Goal: Information Seeking & Learning: Learn about a topic

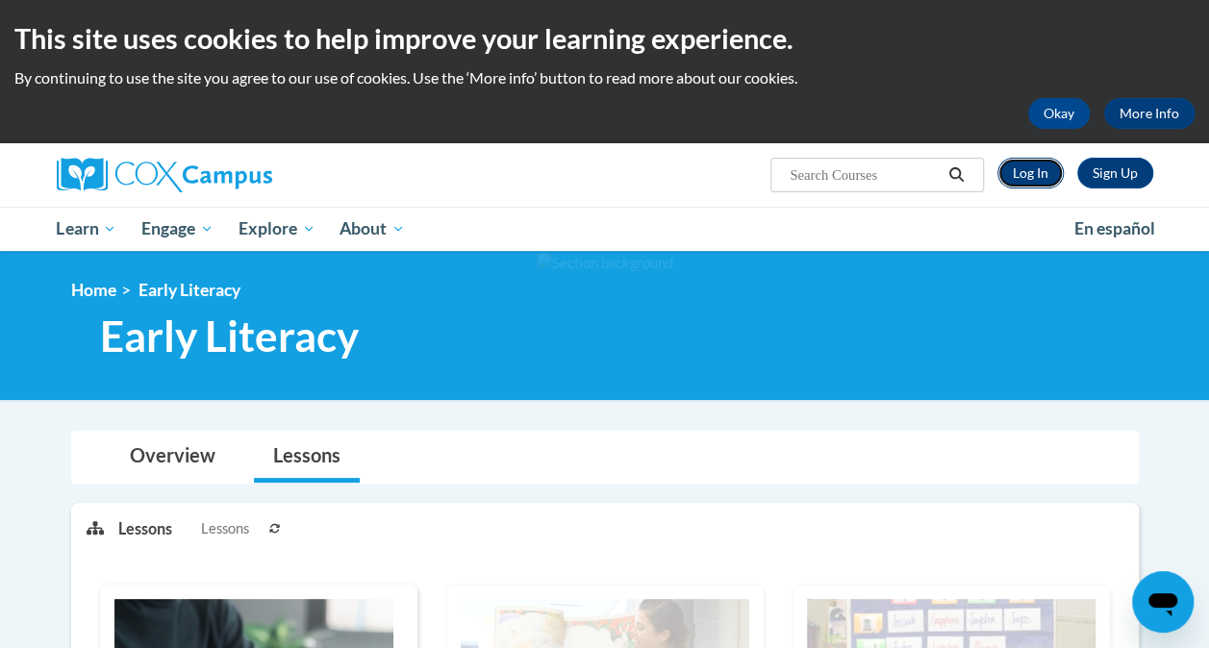
click at [1036, 171] on link "Log In" at bounding box center [1030, 173] width 66 height 31
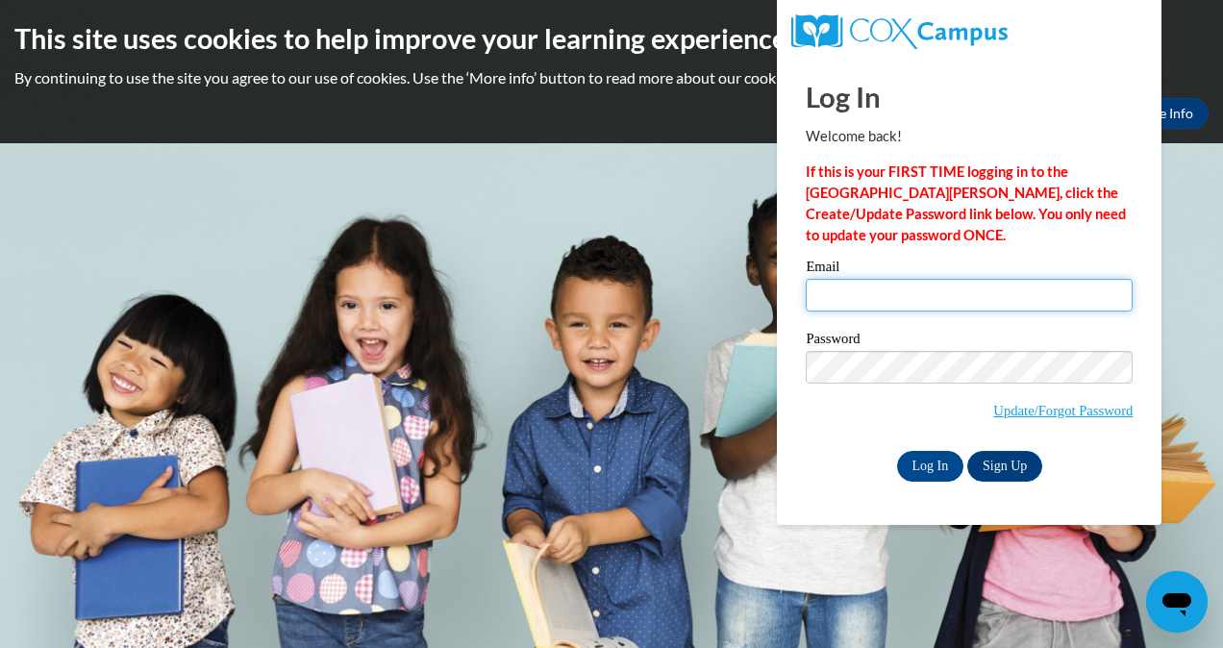
click at [877, 290] on input "Email" at bounding box center [969, 295] width 327 height 33
type input "Autumndrinkwine@gmail.com"
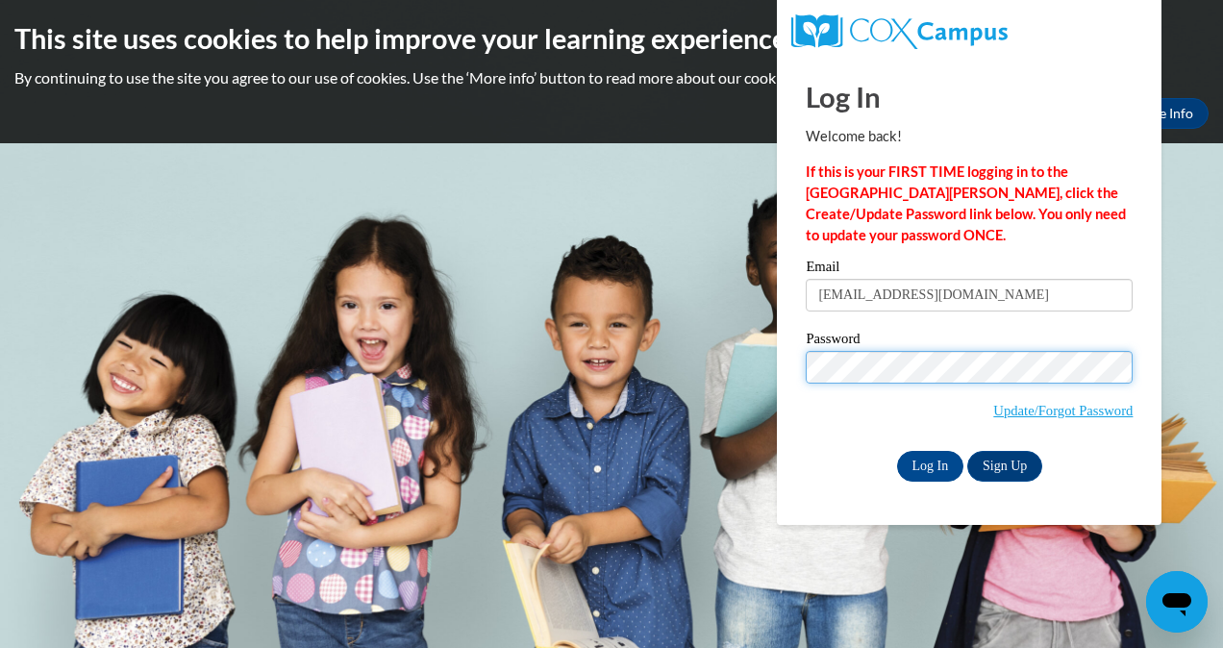
click at [897, 451] on input "Log In" at bounding box center [930, 466] width 67 height 31
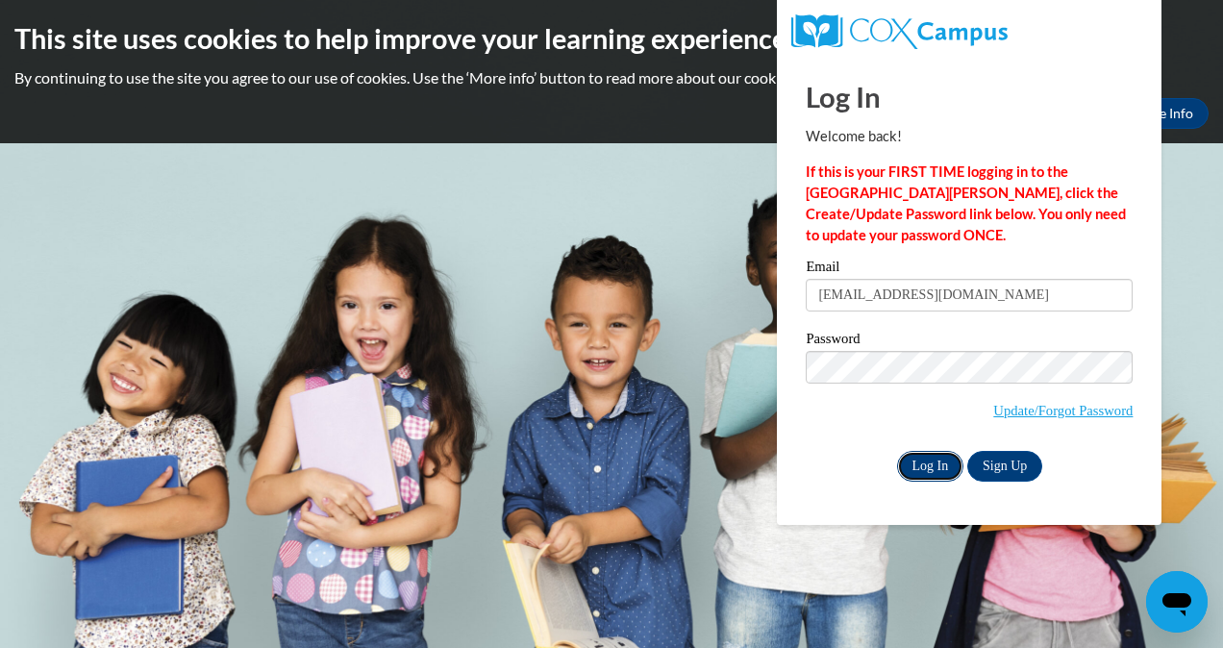
click at [931, 471] on input "Log In" at bounding box center [930, 466] width 67 height 31
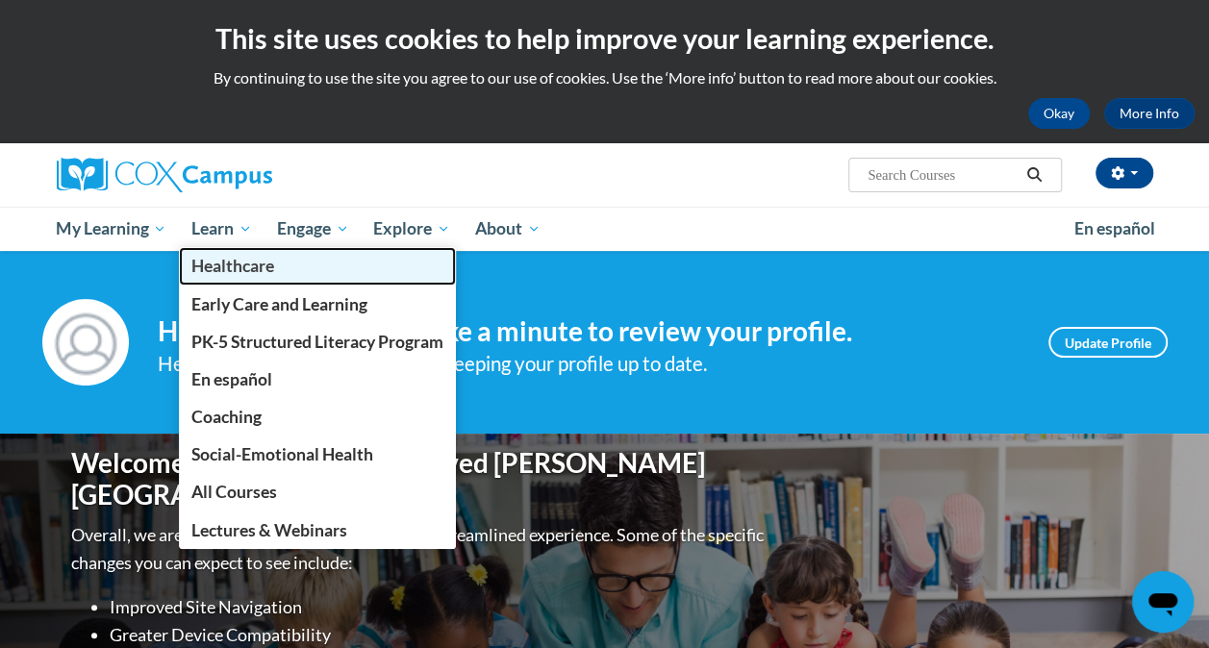
click at [207, 252] on link "Healthcare" at bounding box center [317, 265] width 277 height 37
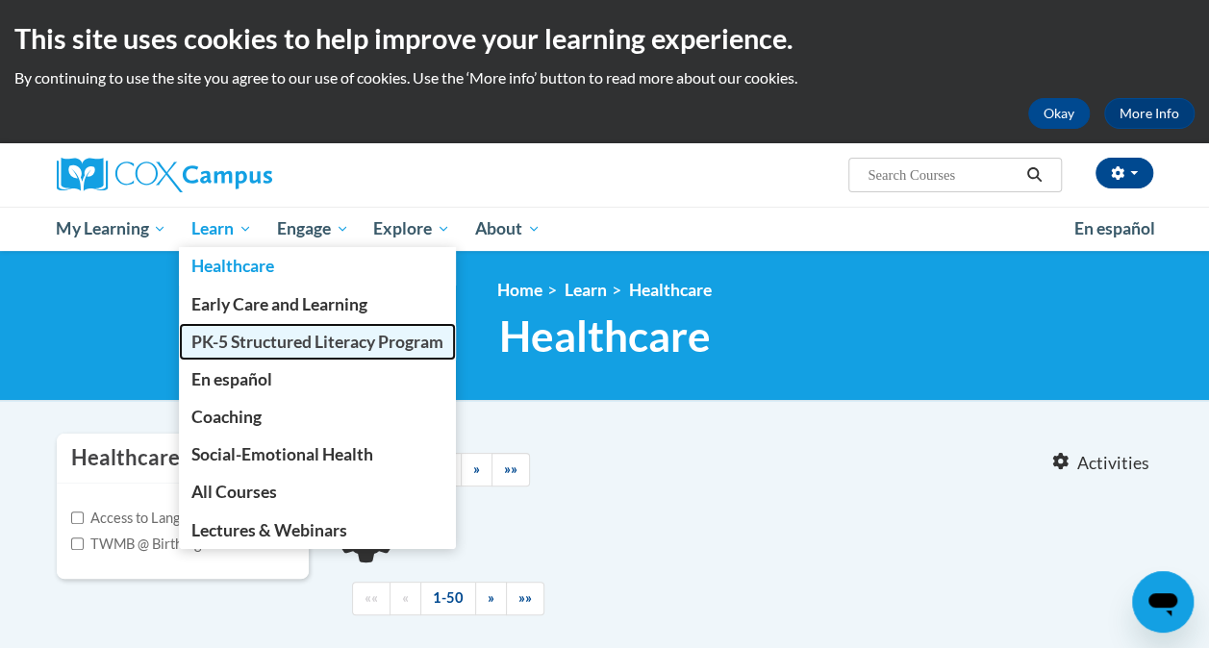
click at [268, 339] on span "PK-5 Structured Literacy Program" at bounding box center [317, 342] width 252 height 20
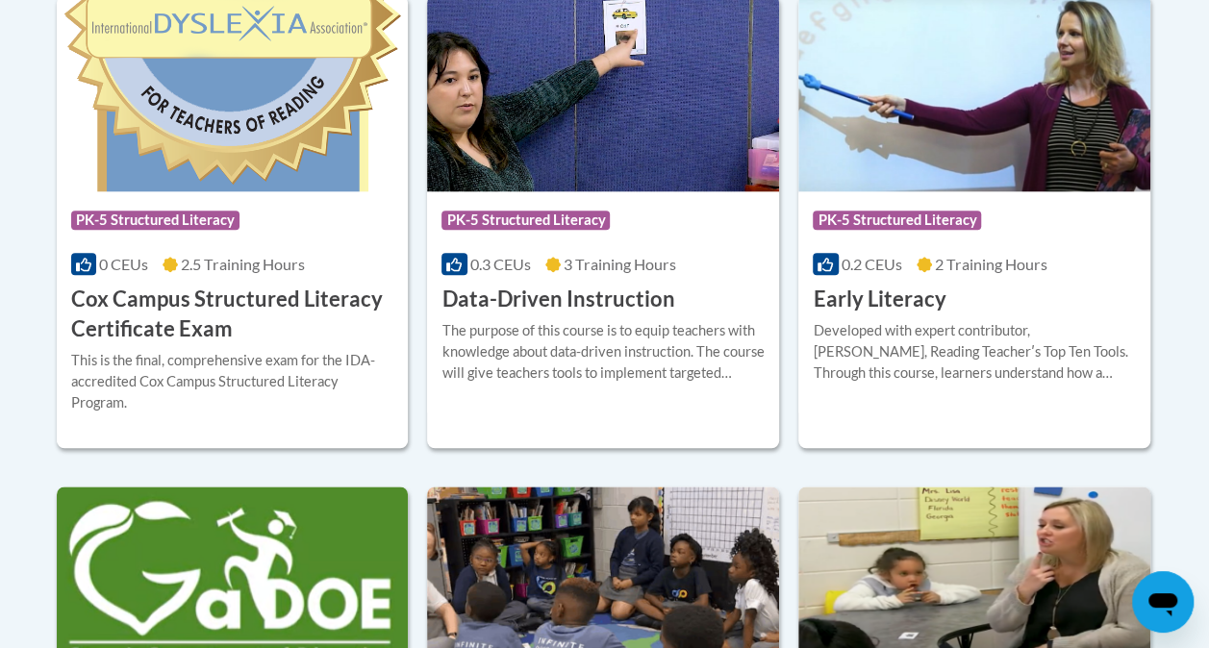
scroll to position [919, 0]
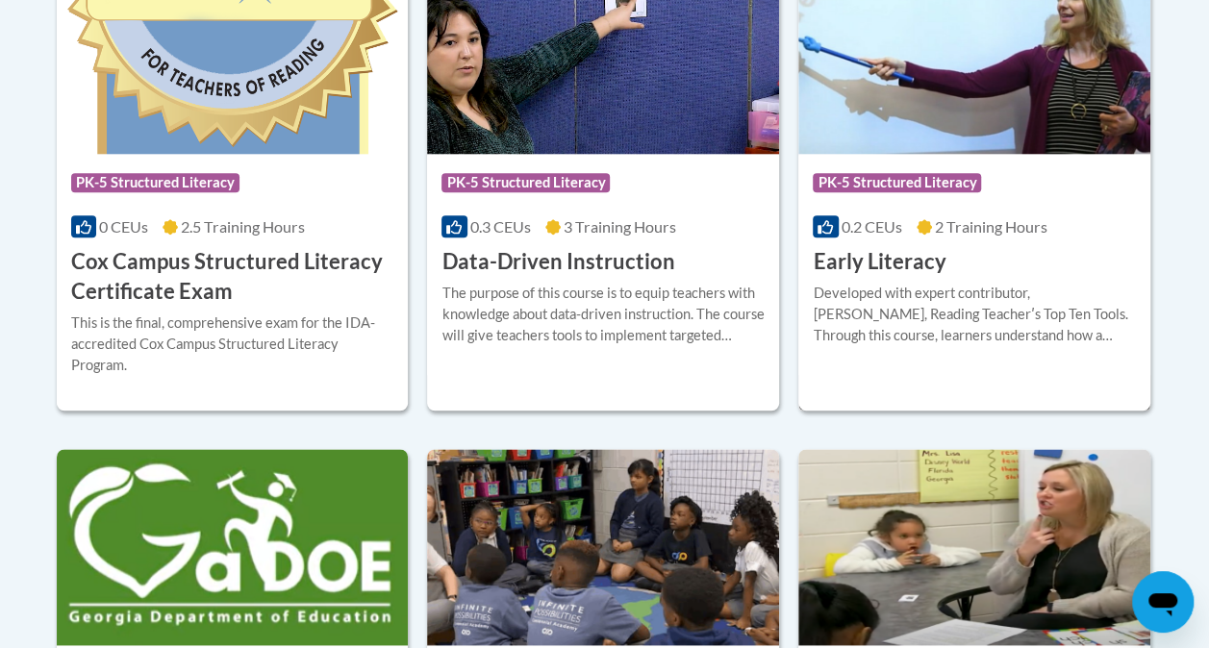
click at [885, 260] on h3 "Early Literacy" at bounding box center [878, 262] width 133 height 30
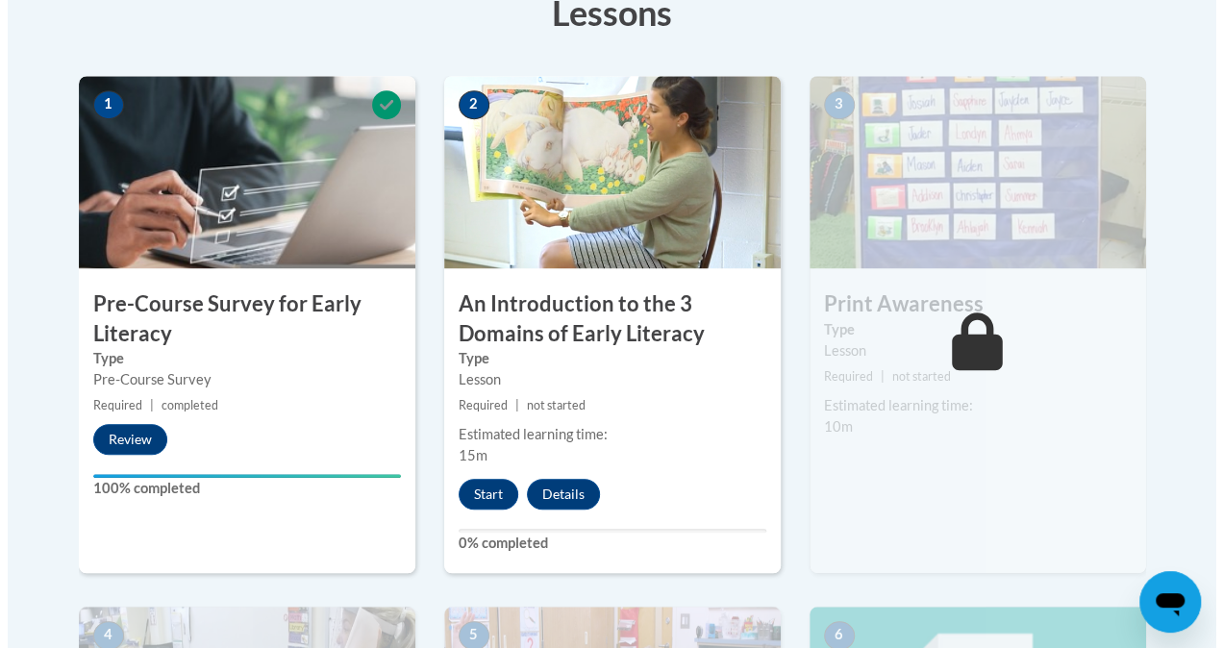
scroll to position [584, 0]
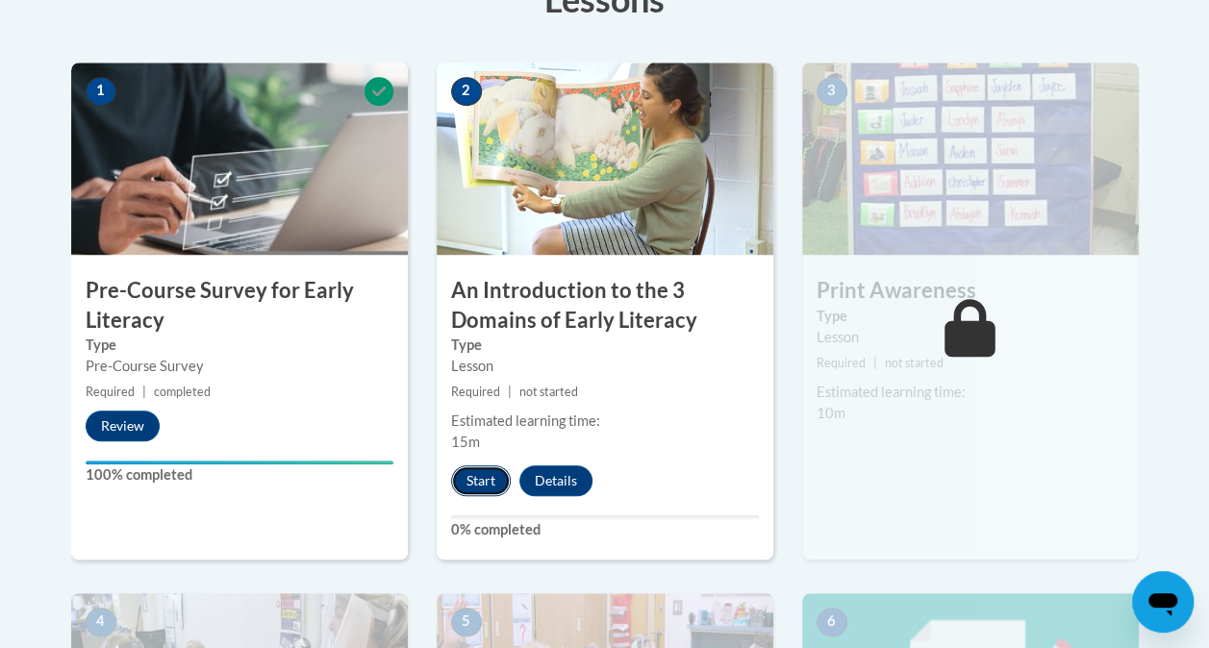
click at [464, 482] on button "Start" at bounding box center [481, 480] width 60 height 31
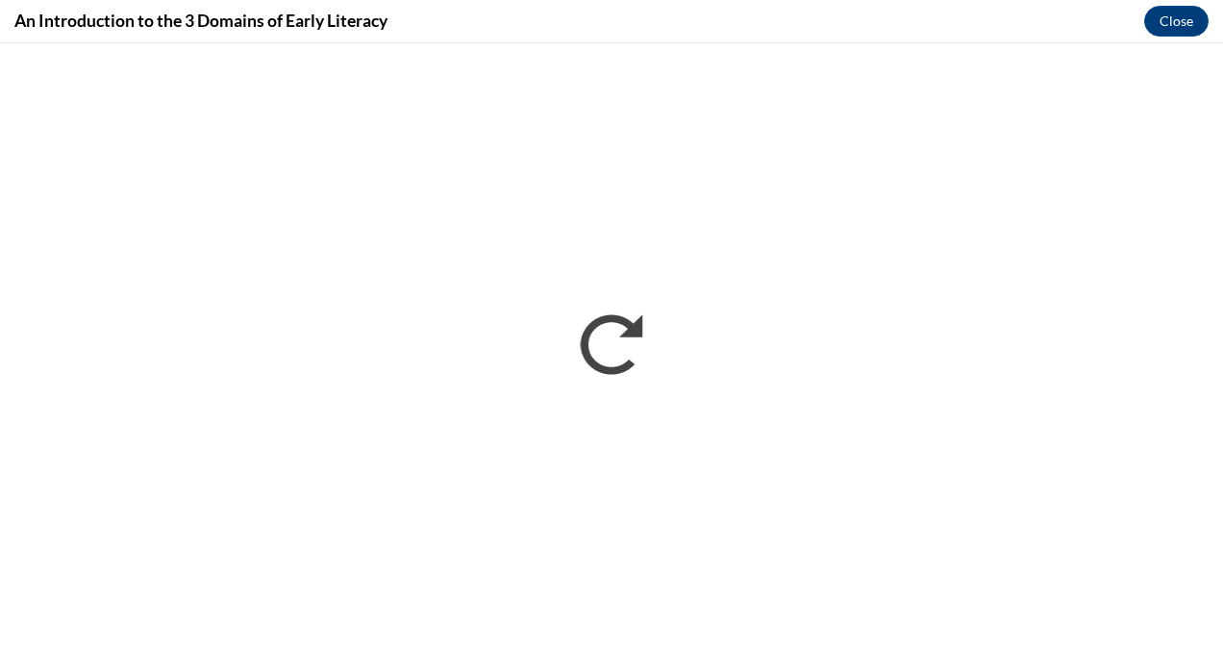
scroll to position [0, 0]
click at [1172, 17] on button "Close" at bounding box center [1176, 21] width 64 height 31
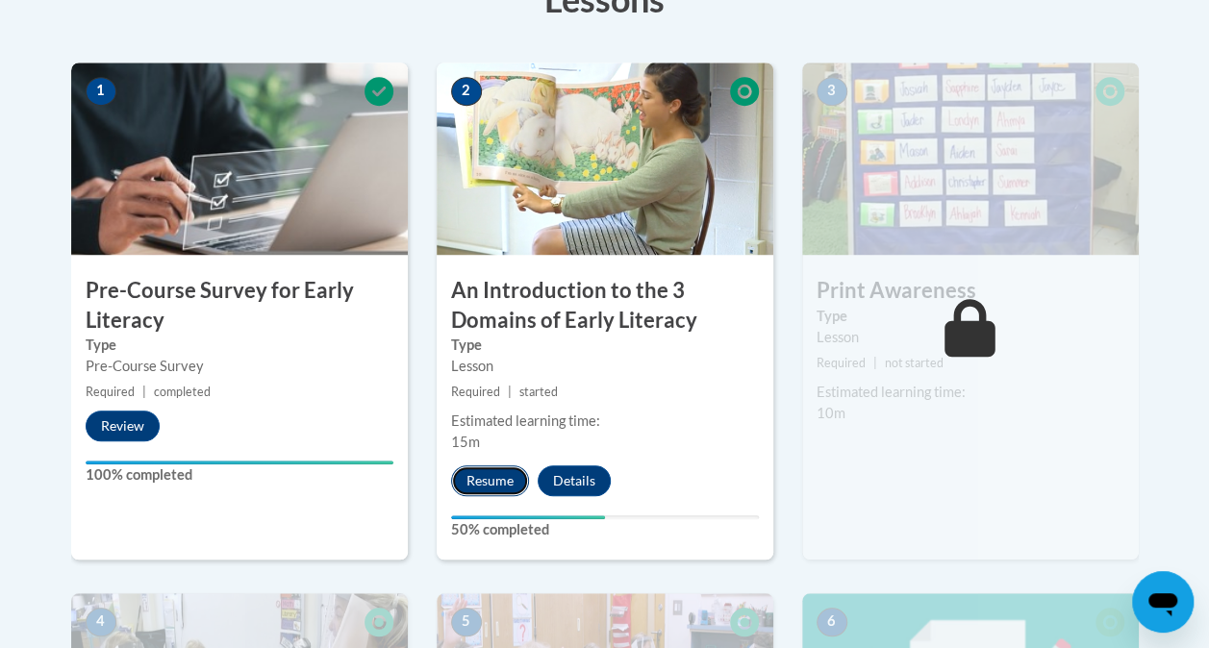
click at [479, 480] on button "Resume" at bounding box center [490, 480] width 78 height 31
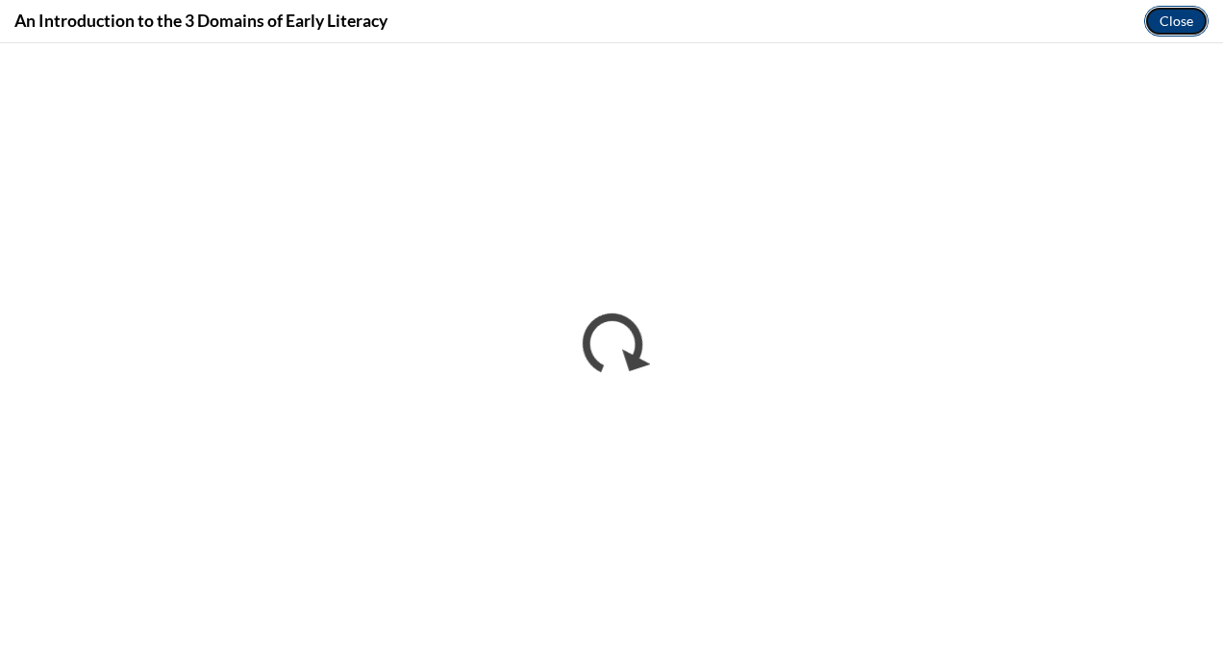
click at [1168, 15] on button "Close" at bounding box center [1176, 21] width 64 height 31
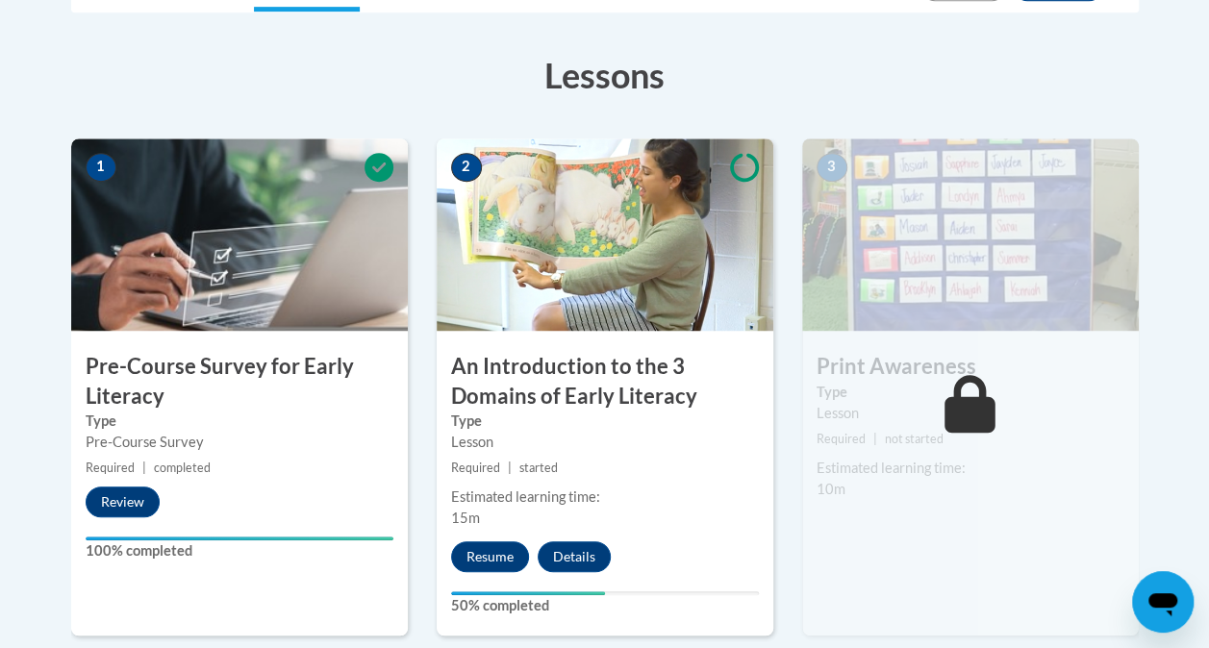
scroll to position [494, 0]
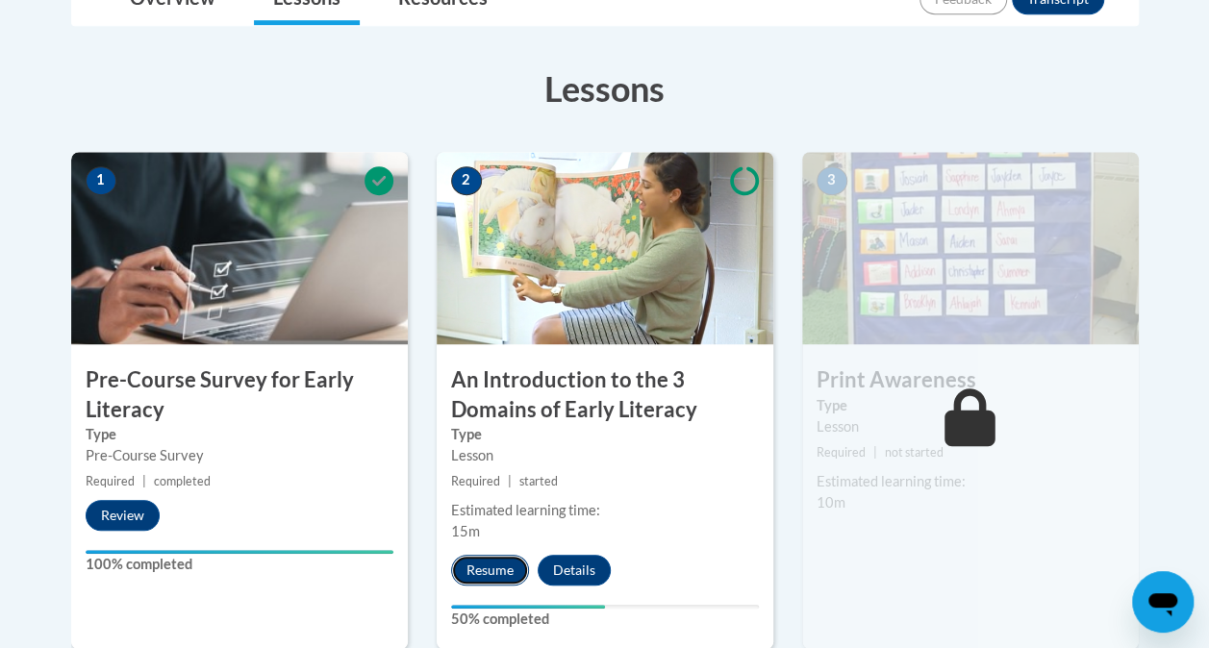
click at [494, 565] on button "Resume" at bounding box center [490, 570] width 78 height 31
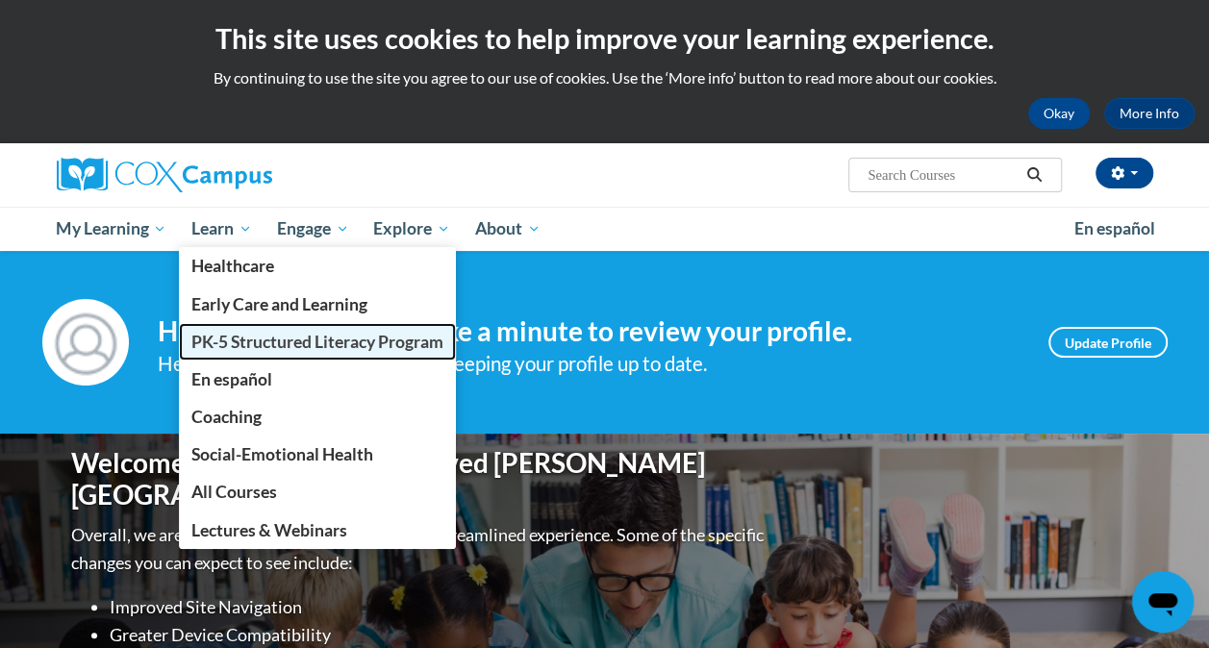
click at [256, 340] on span "PK-5 Structured Literacy Program" at bounding box center [317, 342] width 252 height 20
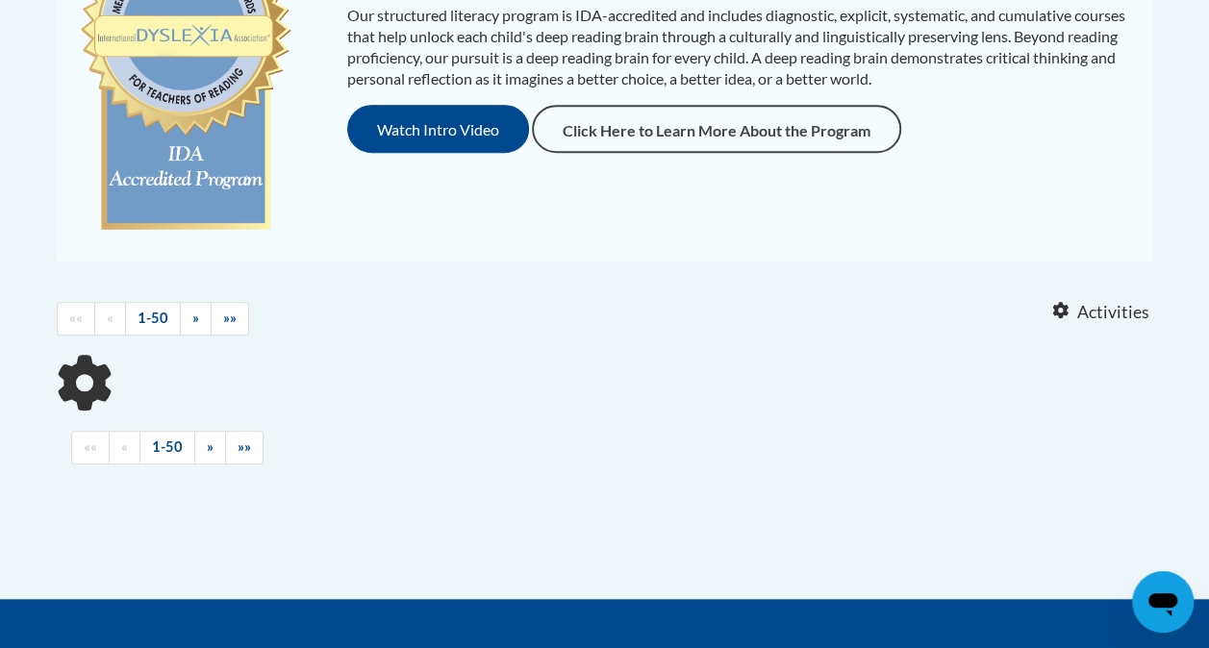
scroll to position [537, 0]
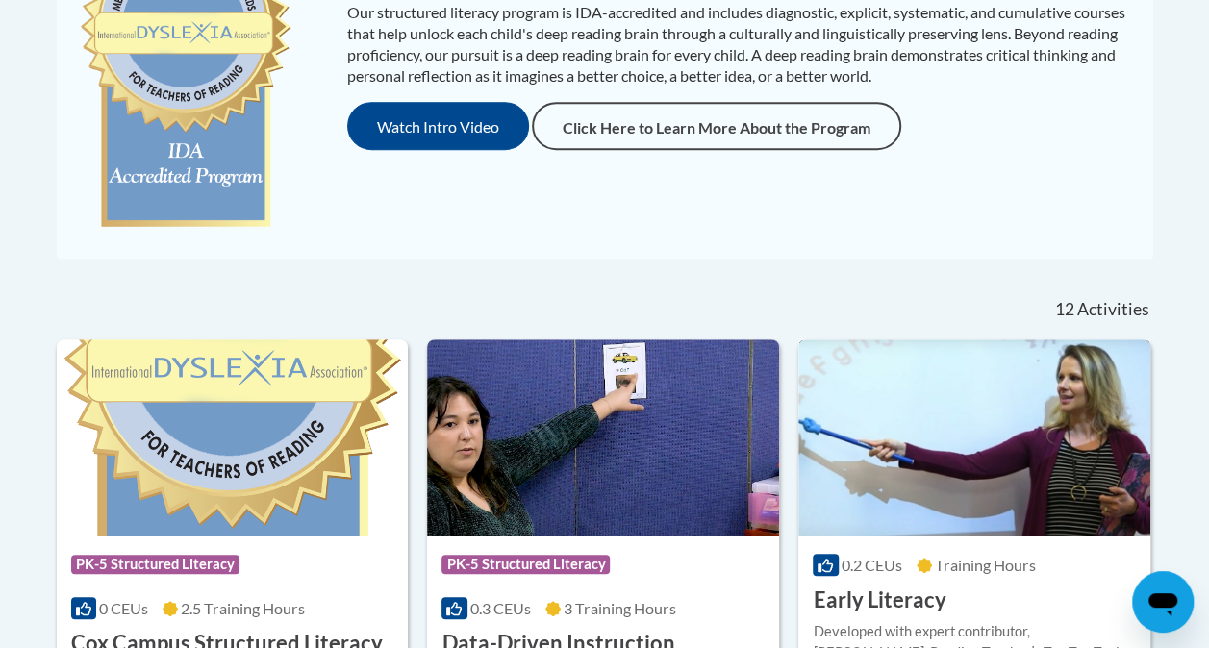
click at [854, 595] on h3 "Early Literacy" at bounding box center [878, 601] width 133 height 30
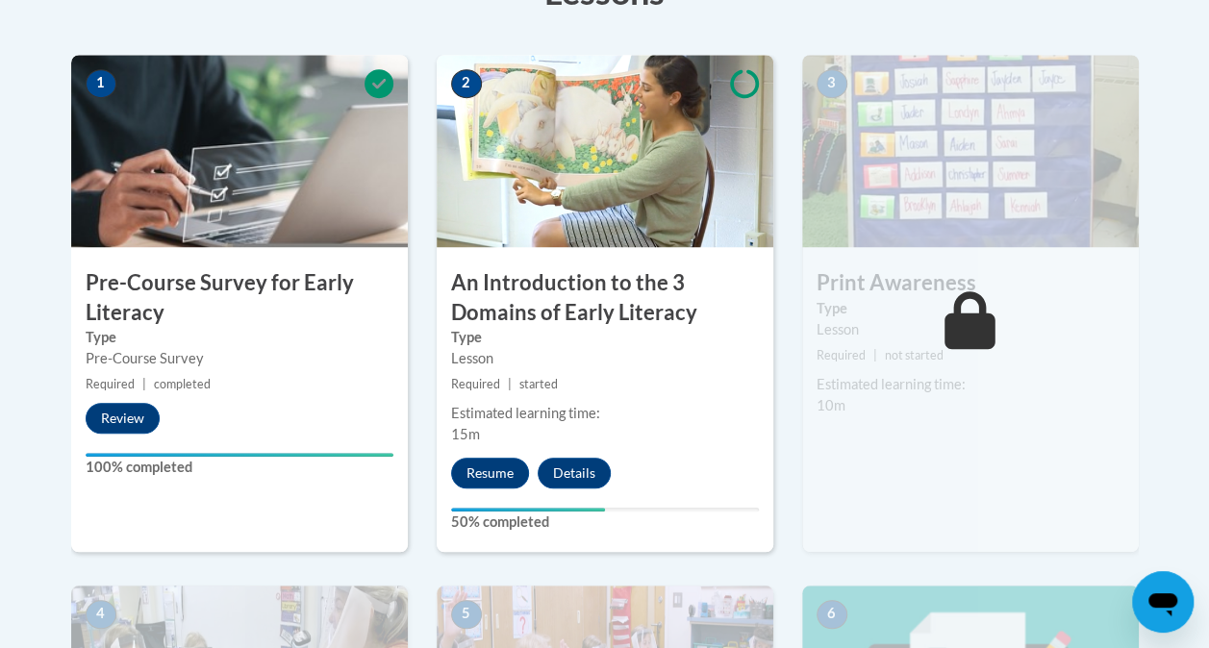
scroll to position [569, 0]
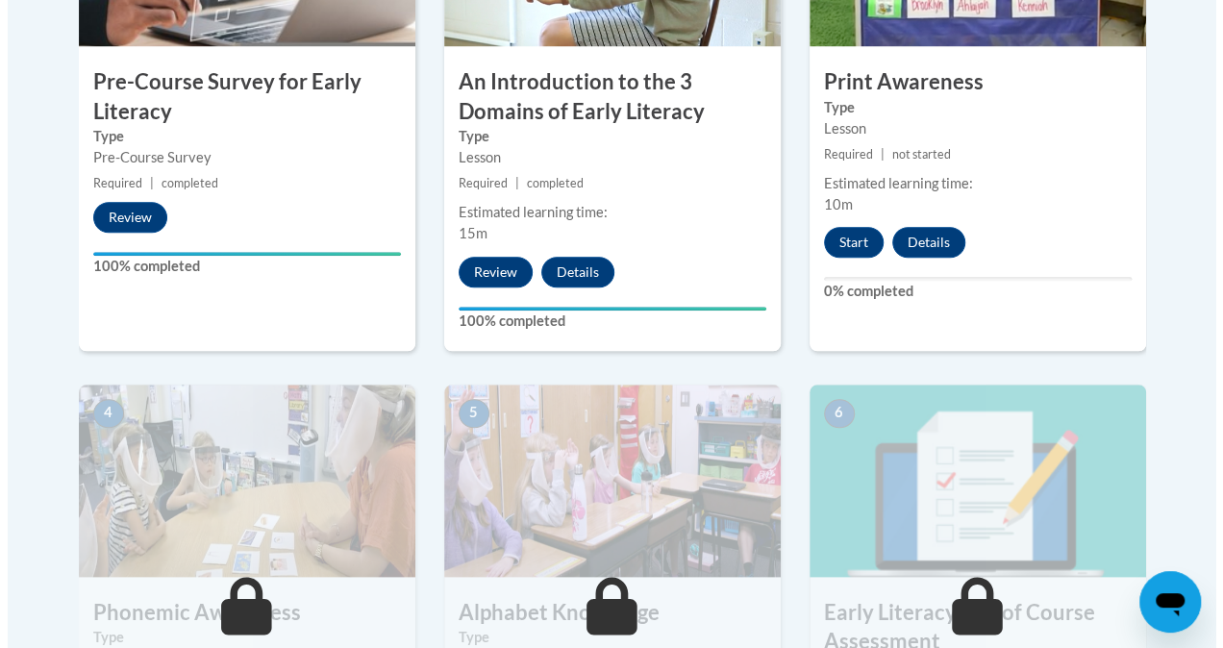
scroll to position [781, 0]
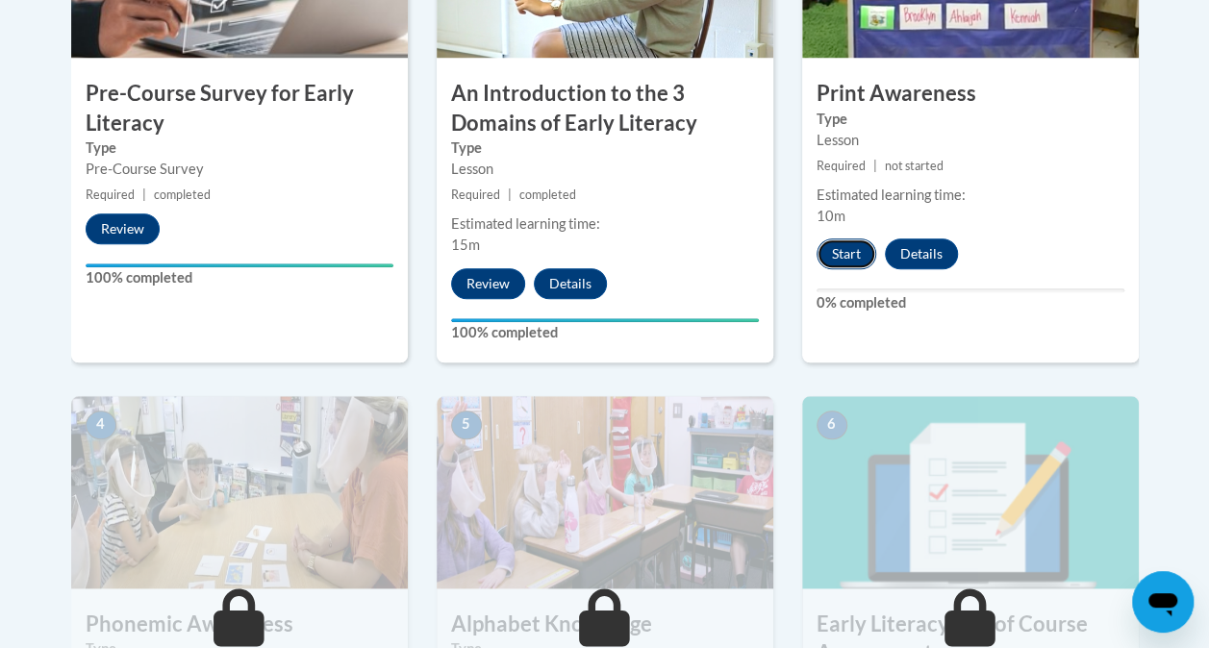
click at [851, 257] on button "Start" at bounding box center [846, 253] width 60 height 31
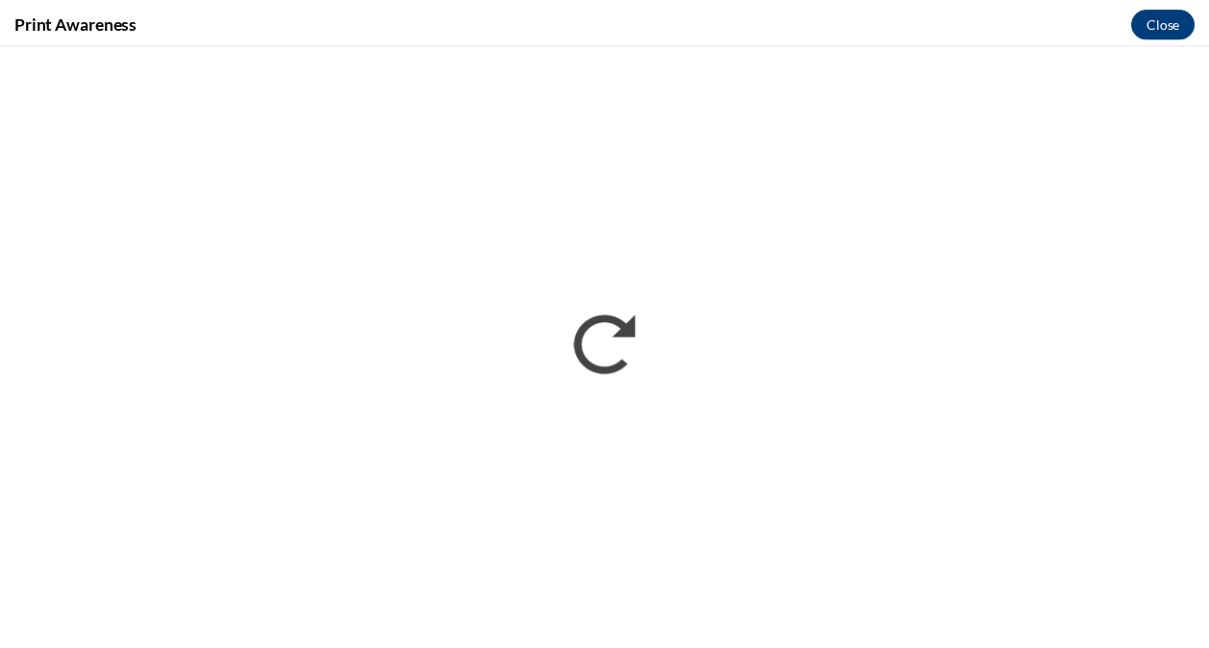
scroll to position [0, 0]
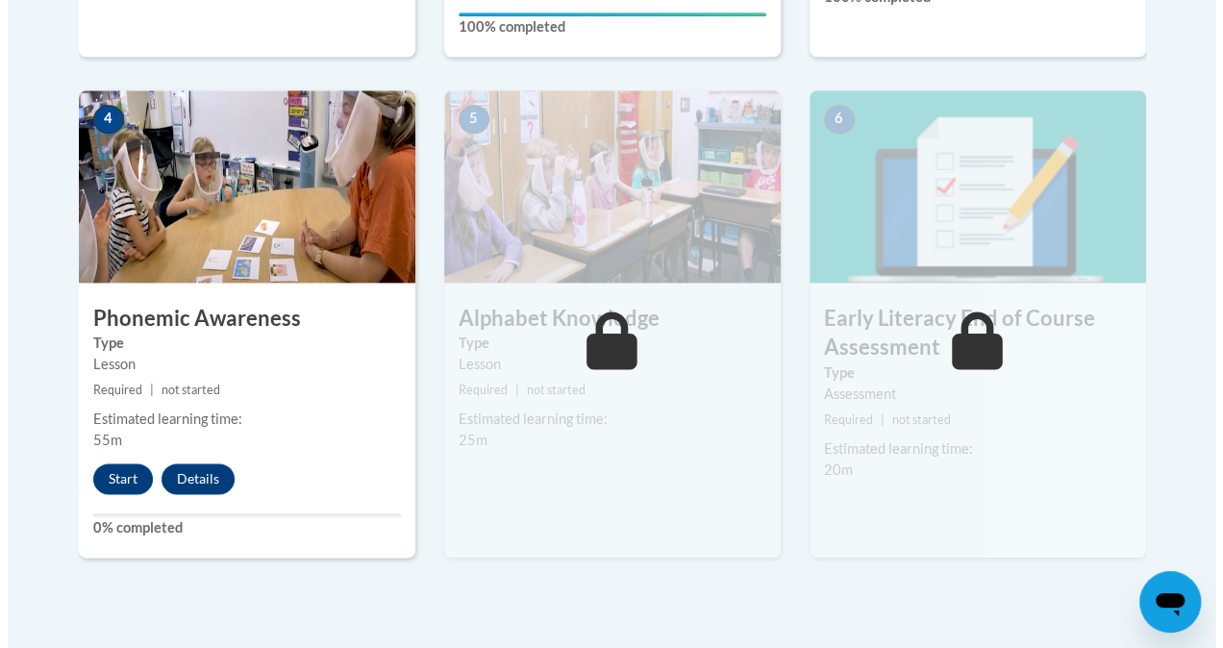
scroll to position [1118, 0]
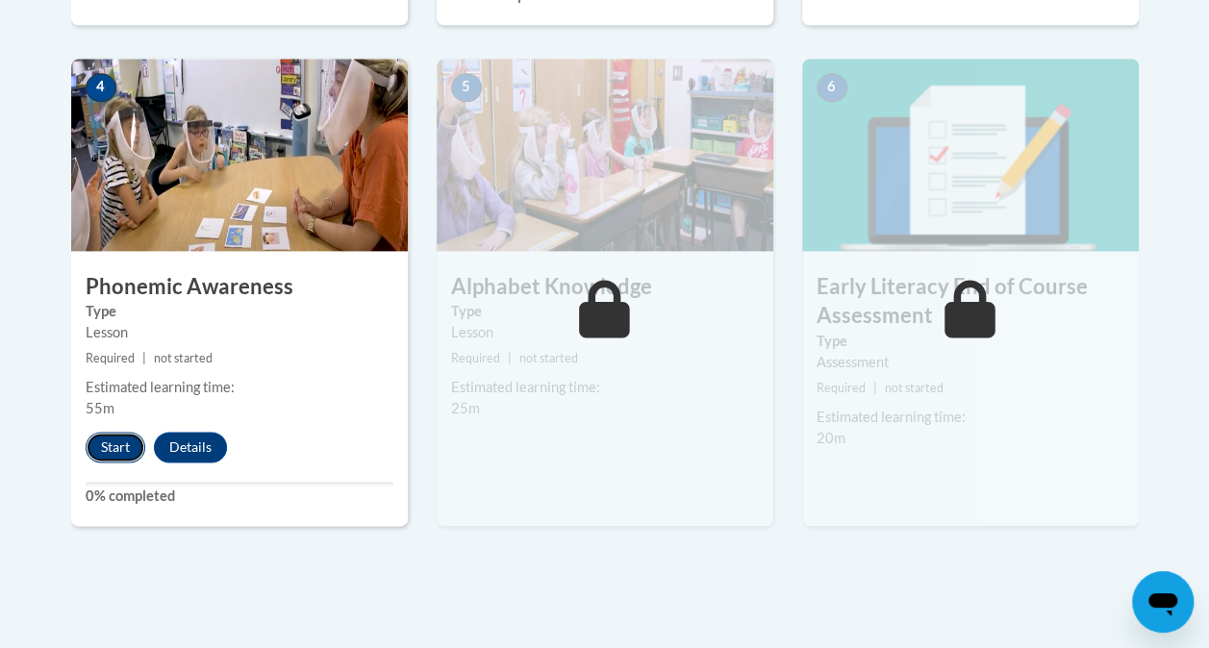
click at [110, 447] on button "Start" at bounding box center [116, 447] width 60 height 31
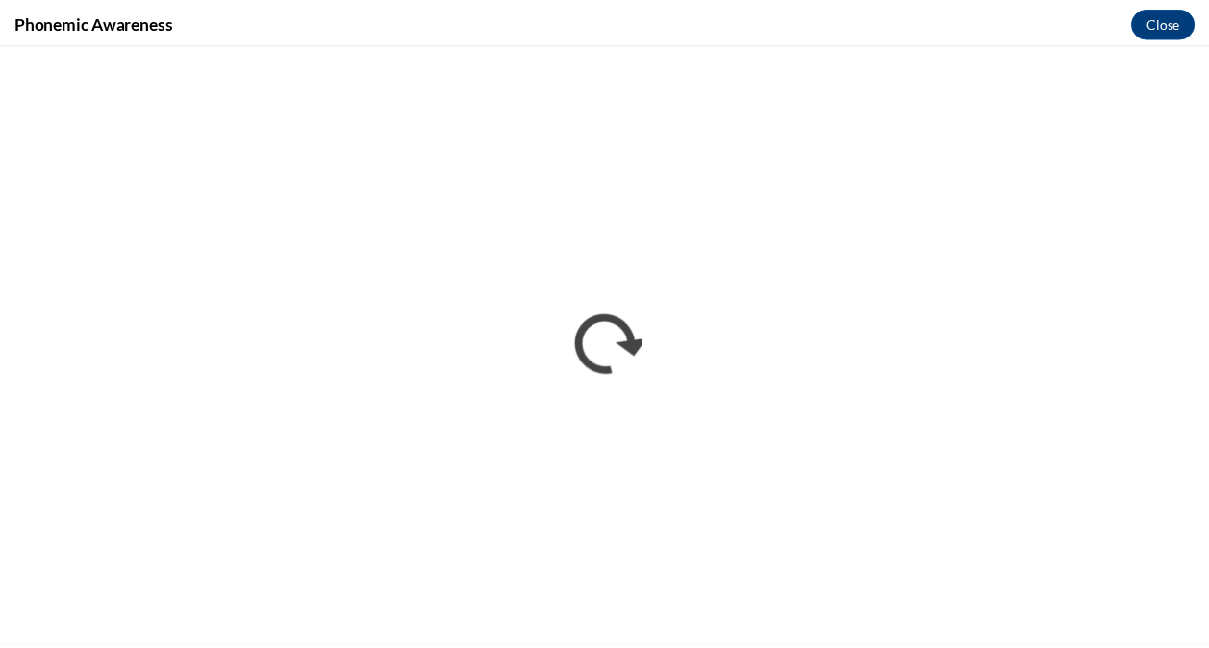
scroll to position [0, 0]
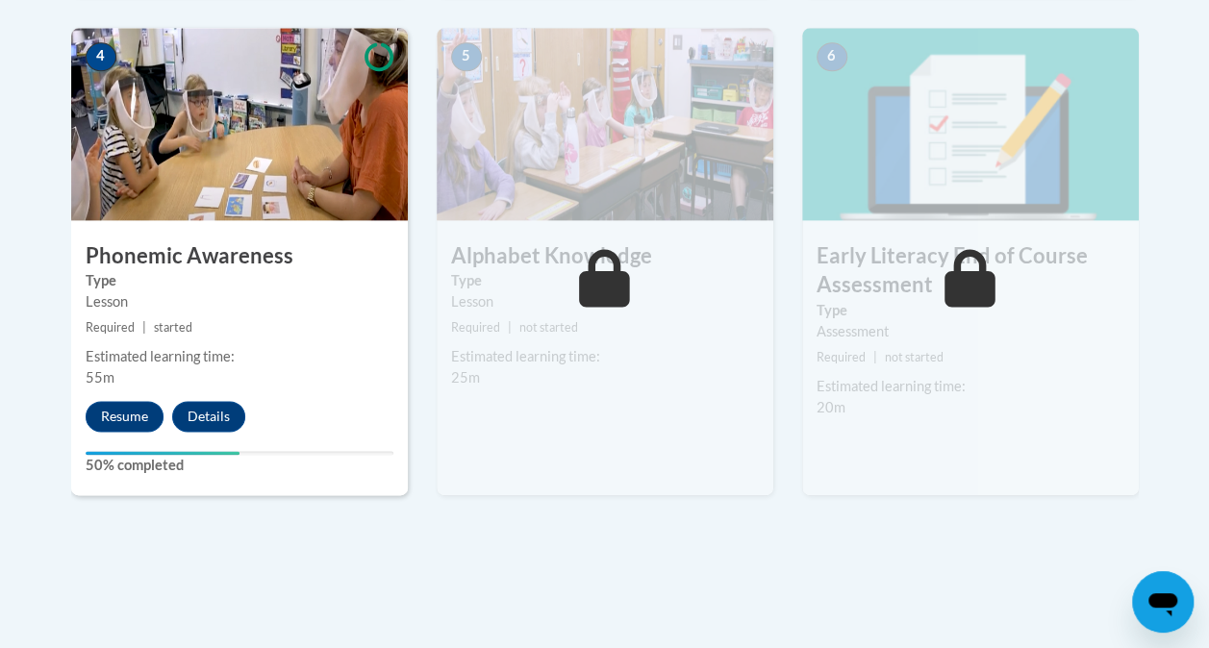
scroll to position [1146, 0]
